Goal: Information Seeking & Learning: Check status

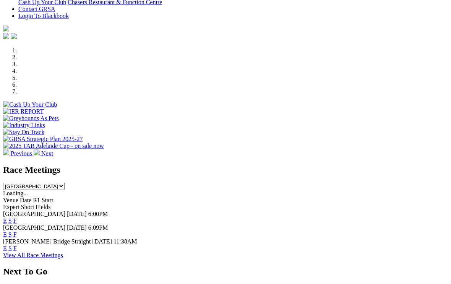
scroll to position [195, 0]
click at [17, 231] on link "F" at bounding box center [14, 234] width 3 height 7
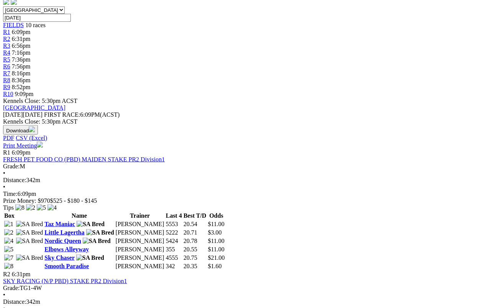
scroll to position [239, 0]
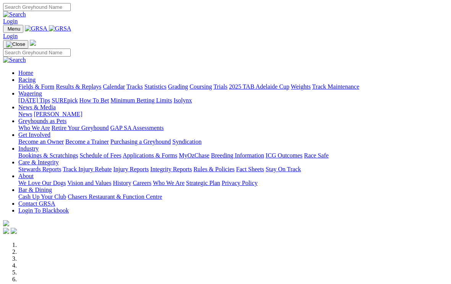
scroll to position [208, 0]
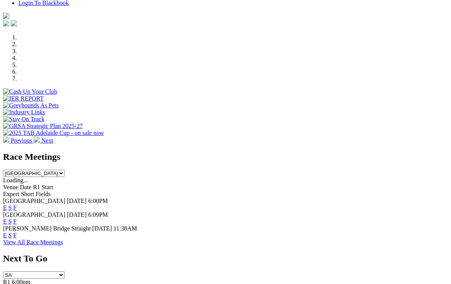
click at [12, 218] on link "S" at bounding box center [9, 221] width 3 height 7
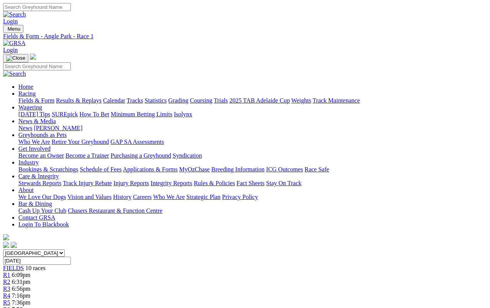
scroll to position [3, 0]
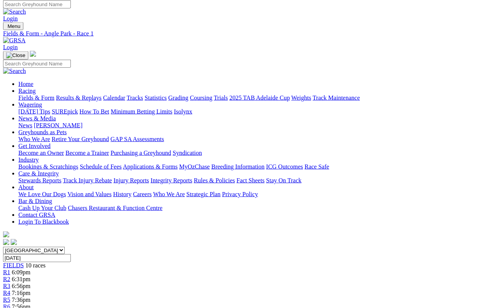
click at [31, 296] on span "7:36pm" at bounding box center [21, 299] width 19 height 7
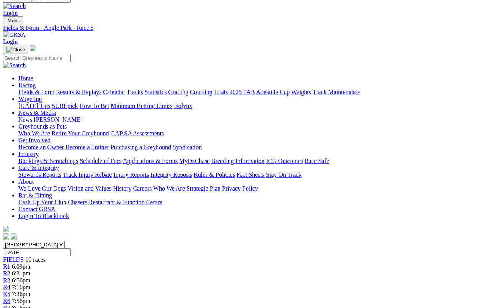
scroll to position [9, 0]
click at [31, 297] on span "7:56pm" at bounding box center [21, 300] width 19 height 7
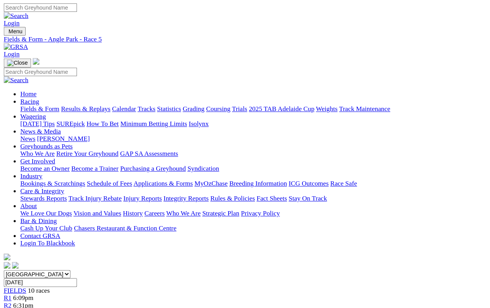
scroll to position [23, 0]
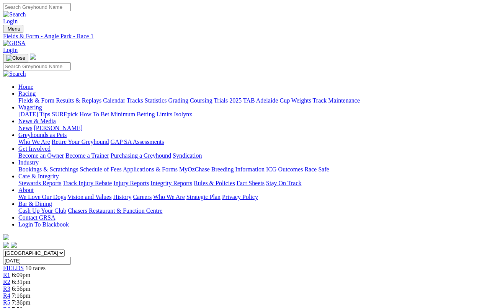
scroll to position [3, 0]
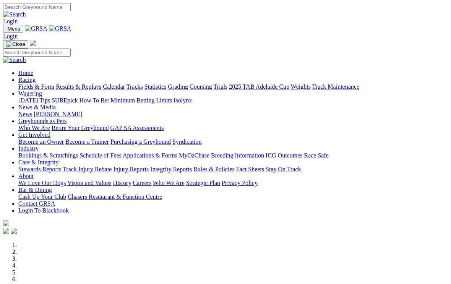
scroll to position [208, 0]
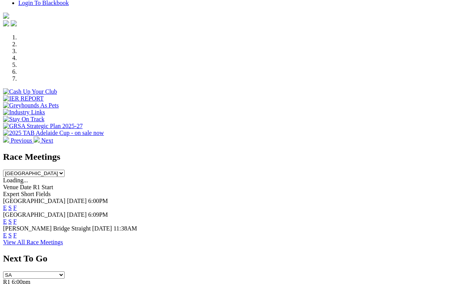
click at [17, 218] on link "F" at bounding box center [14, 221] width 3 height 7
